Goal: Information Seeking & Learning: Learn about a topic

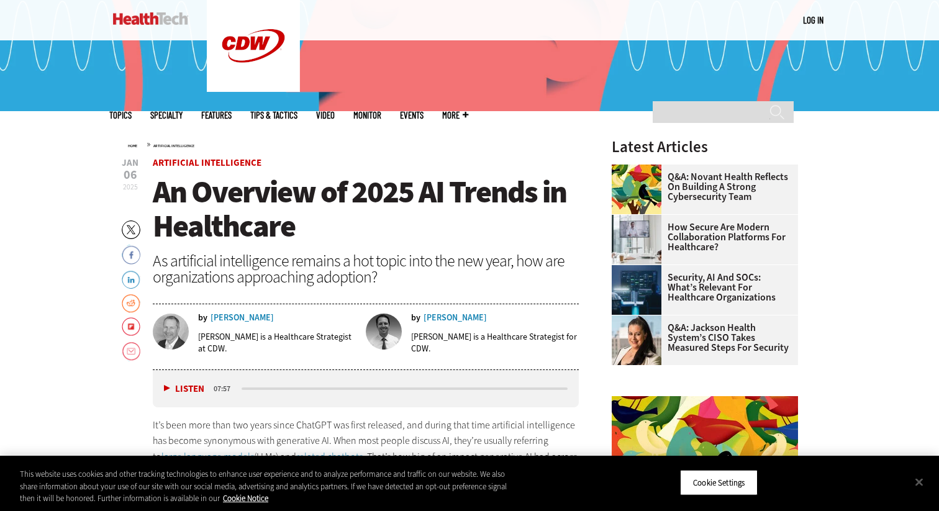
scroll to position [332, 0]
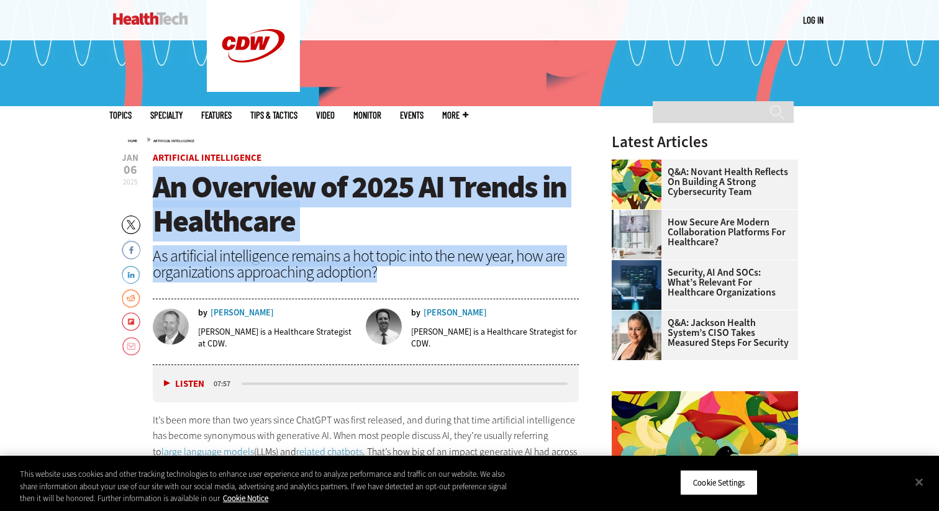
drag, startPoint x: 154, startPoint y: 178, endPoint x: 383, endPoint y: 273, distance: 247.8
click at [384, 273] on header "[DATE] Twitter Facebook LinkedIn Reddit Flipboard Email Artificial Intelligence…" at bounding box center [366, 258] width 426 height 211
copy header "An Overview of 2025 AI Trends in Healthcare As artificial intelligence remains …"
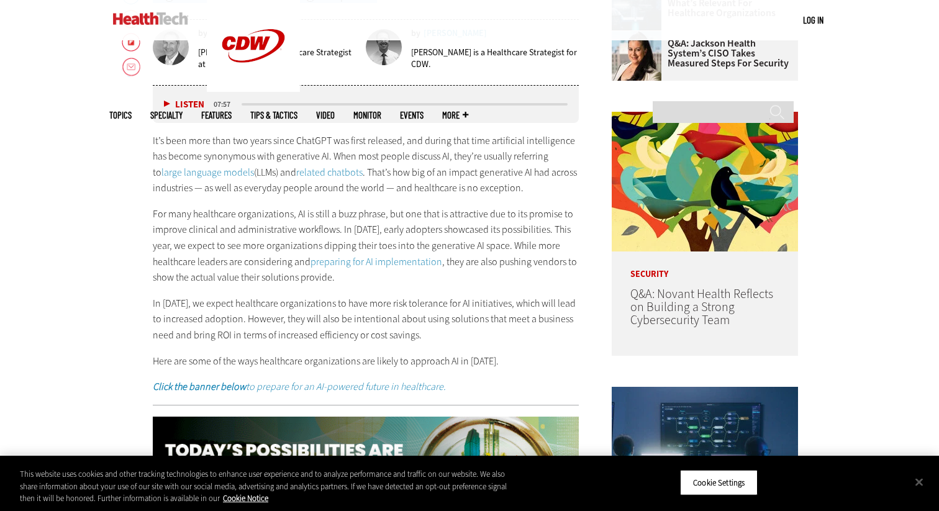
scroll to position [581, 0]
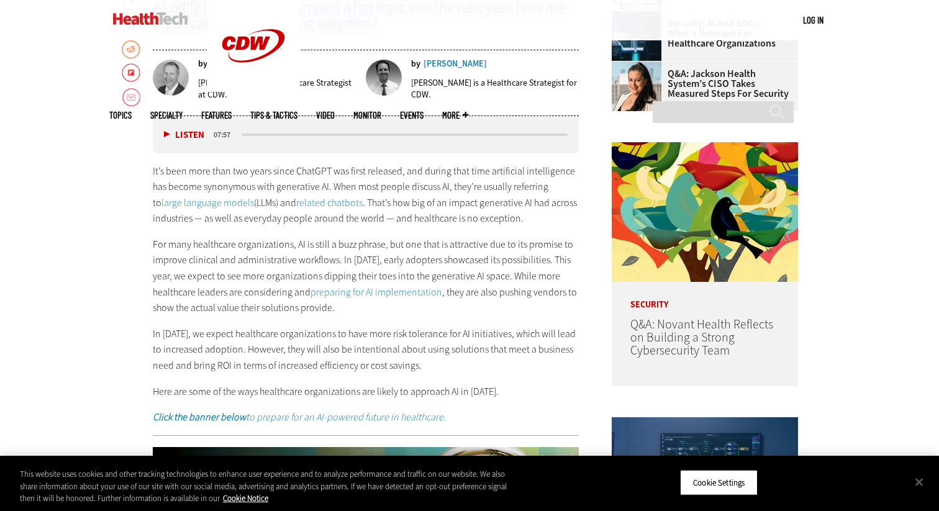
click at [165, 130] on button "Listen" at bounding box center [184, 134] width 40 height 9
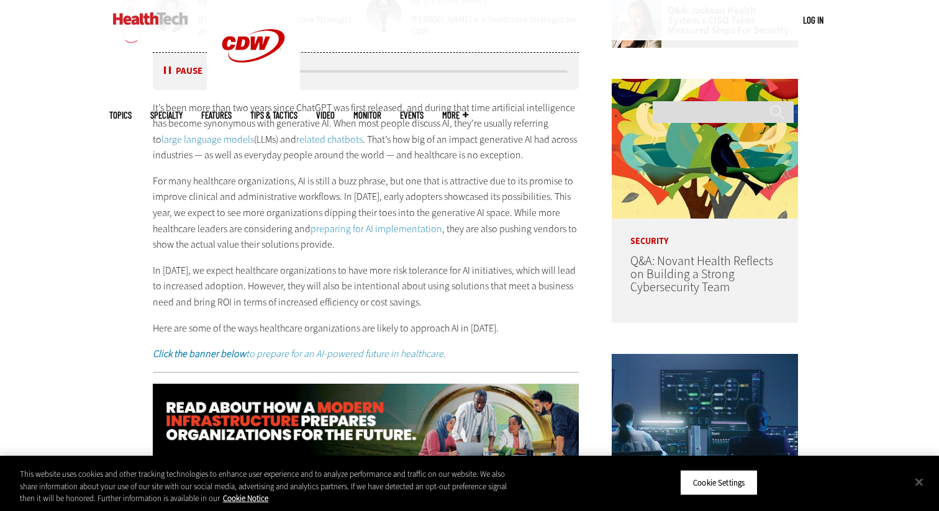
scroll to position [646, 0]
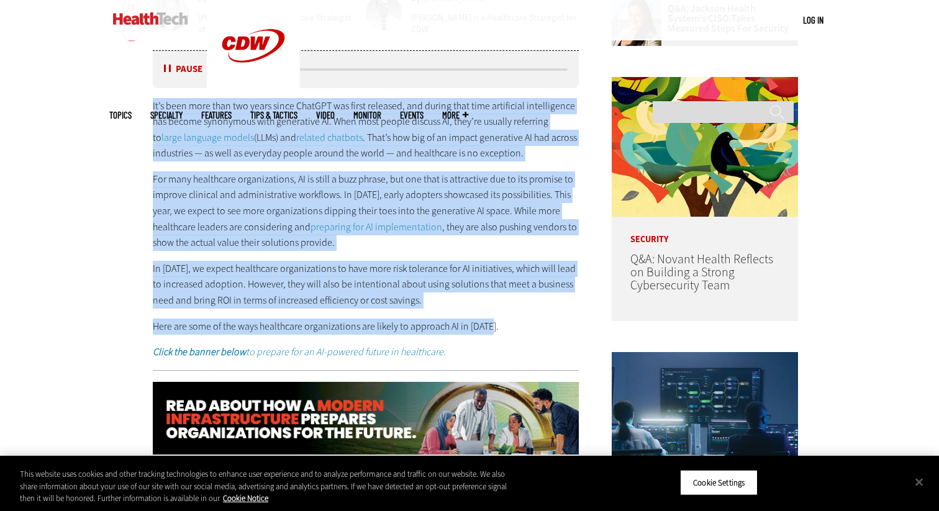
drag, startPoint x: 152, startPoint y: 104, endPoint x: 494, endPoint y: 328, distance: 408.8
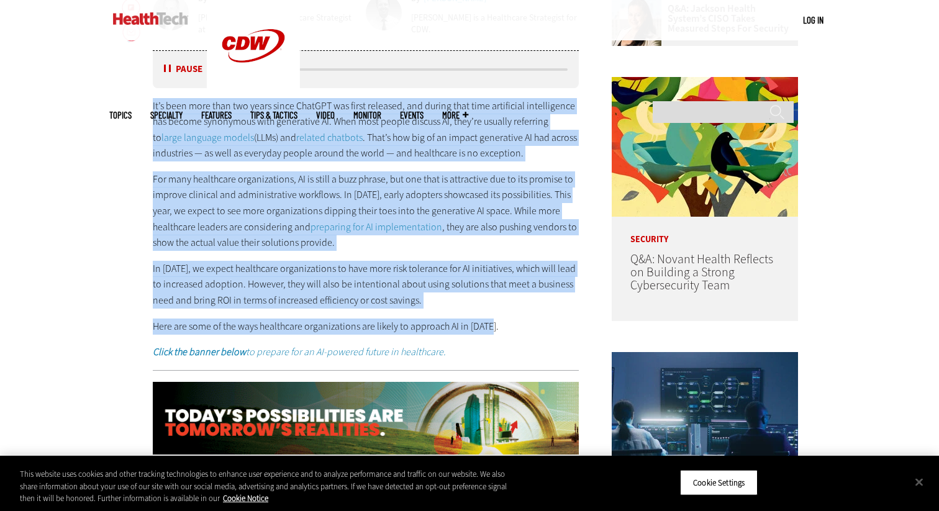
copy div "Lo’i dolo sita cons adi elits doeiu TempORI utl etdol magnaali, eni admini veni…"
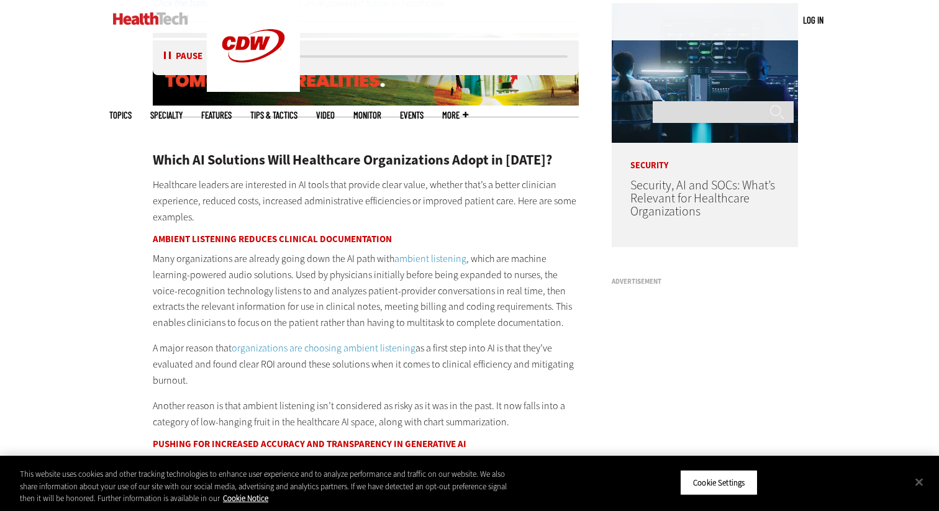
scroll to position [1005, 0]
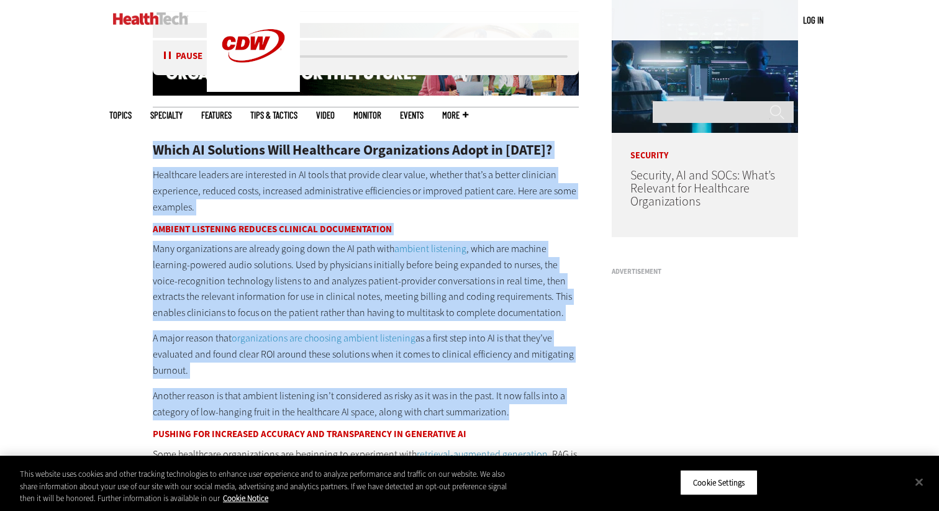
drag, startPoint x: 156, startPoint y: 147, endPoint x: 507, endPoint y: 407, distance: 437.7
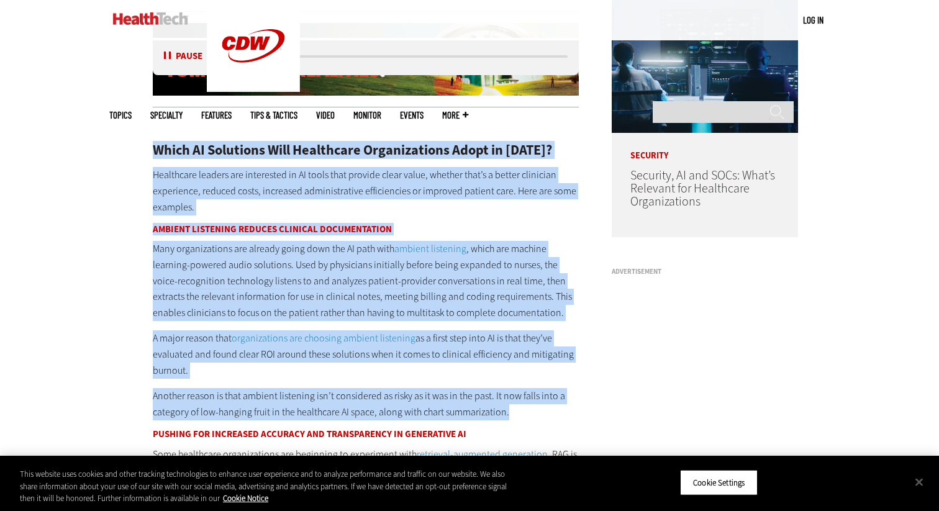
copy div "Lorem IP Dolorsita Cons Adipiscing Elitseddoeius Tempo in 6663? Utlaboreet dolo…"
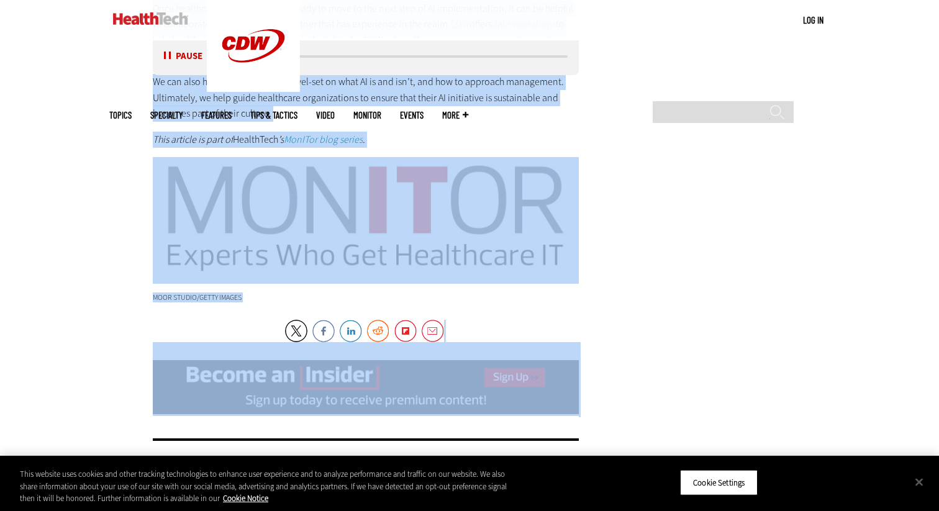
scroll to position [2467, 0]
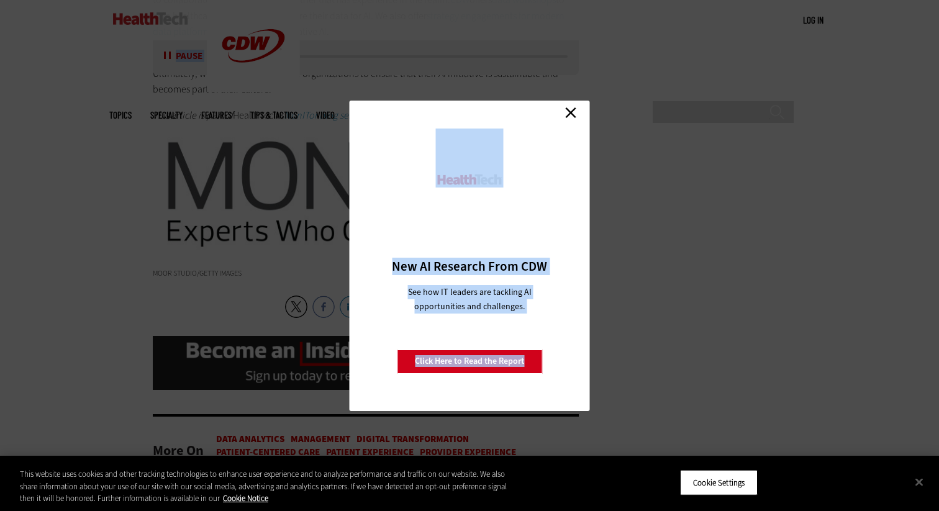
drag, startPoint x: 153, startPoint y: 89, endPoint x: 352, endPoint y: 142, distance: 205.0
click at [571, 113] on link "Close" at bounding box center [570, 113] width 19 height 19
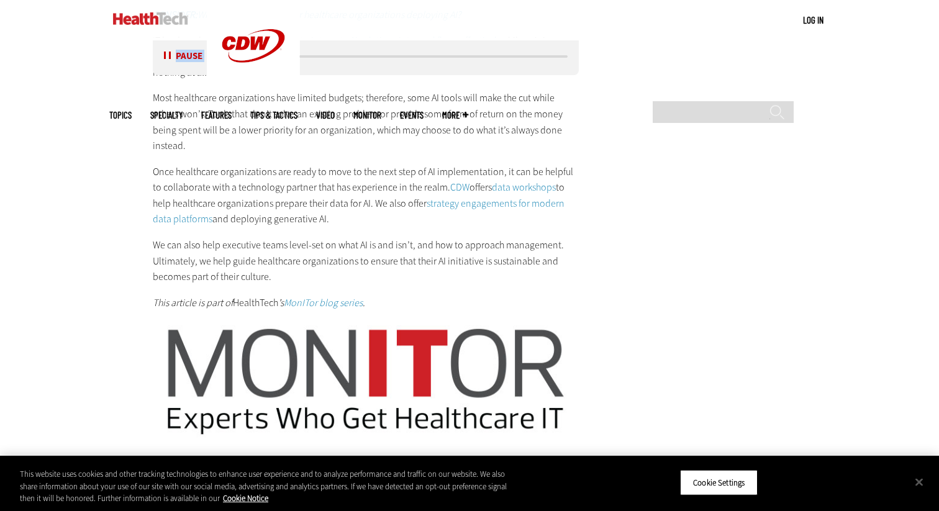
scroll to position [2277, 0]
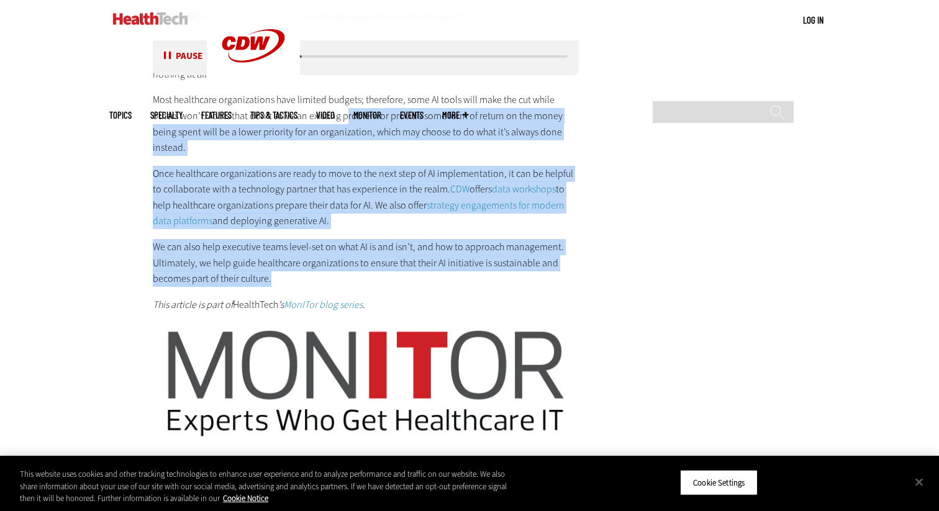
drag, startPoint x: 283, startPoint y: 266, endPoint x: 315, endPoint y: 114, distance: 156.2
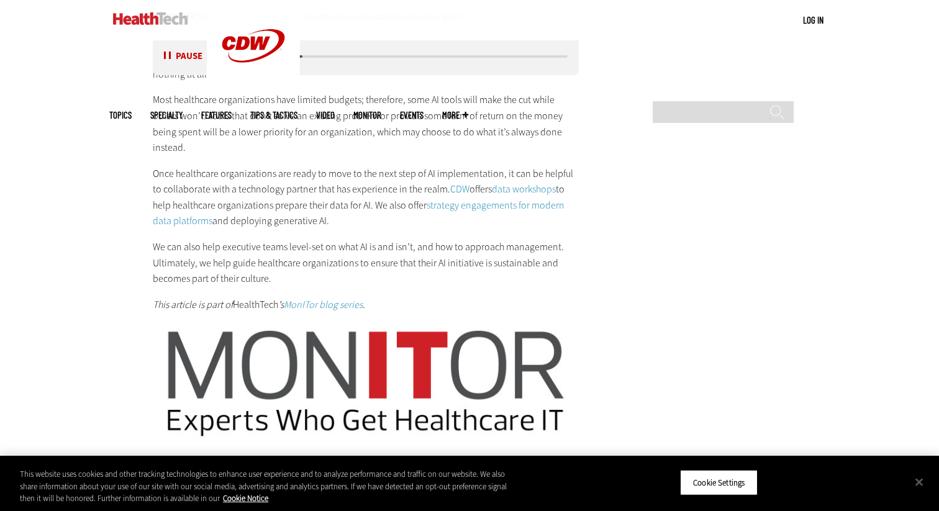
click at [319, 263] on p "We can also help executive teams level-set on what AI is and isn’t, and how to …" at bounding box center [366, 263] width 426 height 48
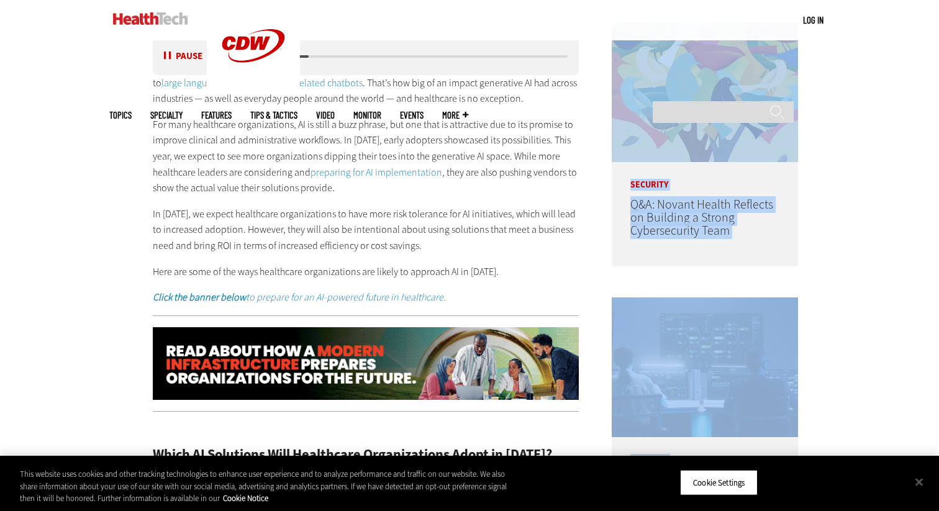
scroll to position [802, 0]
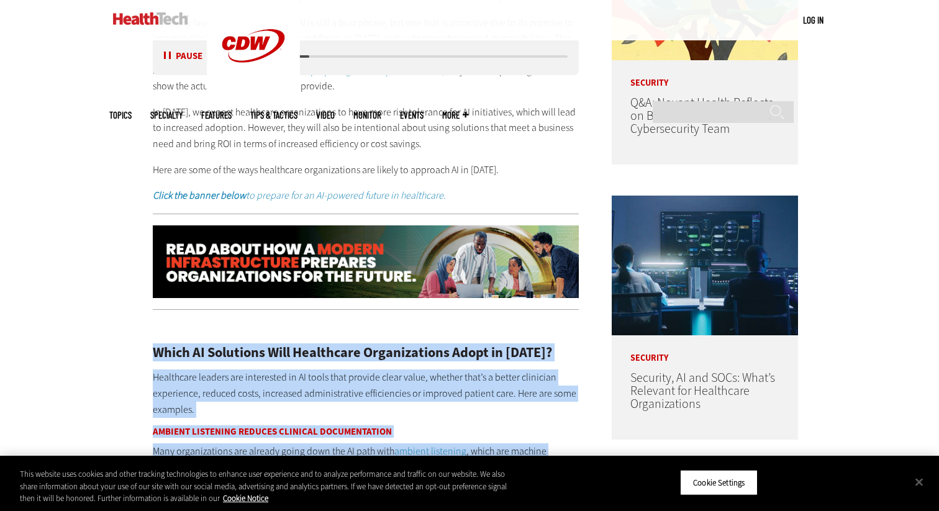
drag, startPoint x: 314, startPoint y: 265, endPoint x: 155, endPoint y: 352, distance: 180.7
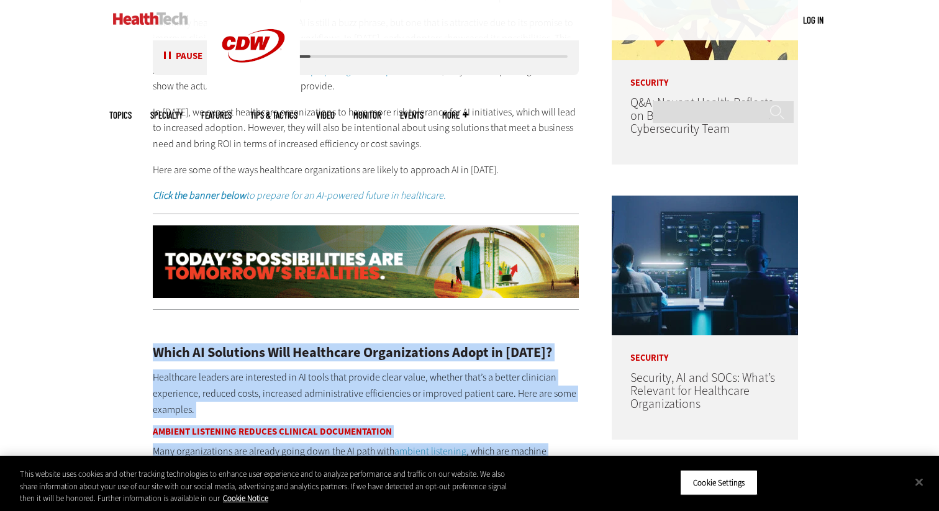
copy div "Lorem IP Dolorsita Cons Adipiscing Elitseddoeius Tempo in 6663? Utlaboreet dolo…"
